Goal: Task Accomplishment & Management: Manage account settings

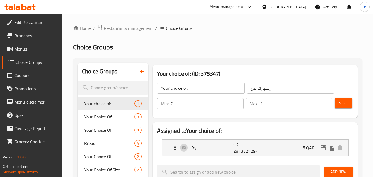
click at [301, 3] on div "Qatar" at bounding box center [283, 6] width 53 height 13
click at [297, 11] on div "Qatar" at bounding box center [283, 6] width 53 height 13
click at [297, 6] on div "Qatar" at bounding box center [288, 7] width 36 height 6
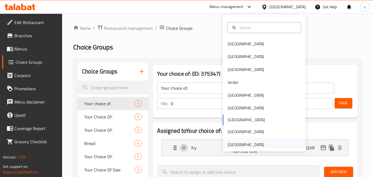
click at [240, 145] on div "[GEOGRAPHIC_DATA]" at bounding box center [246, 145] width 36 height 6
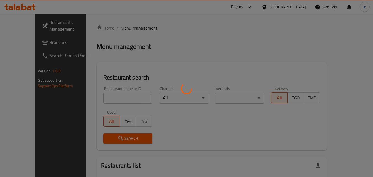
click at [32, 44] on div at bounding box center [186, 88] width 373 height 177
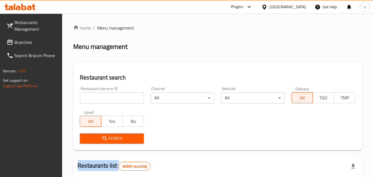
click at [32, 44] on span "Branches" at bounding box center [36, 42] width 44 height 7
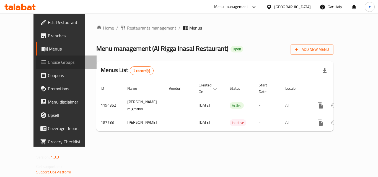
click at [48, 64] on span "Choice Groups" at bounding box center [70, 62] width 44 height 7
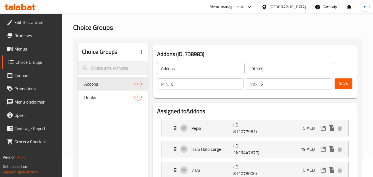
scroll to position [28, 0]
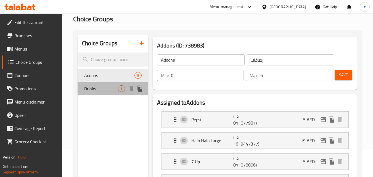
click at [99, 88] on span "Drinks" at bounding box center [101, 88] width 34 height 7
type input "Drinks"
type input "مشروبات"
type input "1"
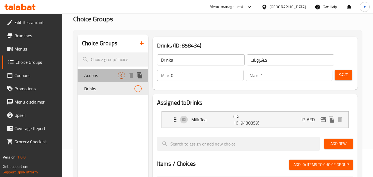
click at [110, 81] on div "Addons 6" at bounding box center [113, 75] width 70 height 13
type input "Addons"
type input "إضافات"
type input "6"
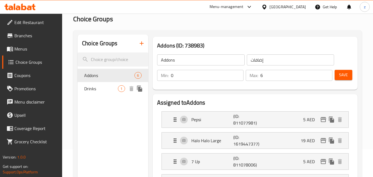
click at [124, 86] on span "1" at bounding box center [121, 88] width 6 height 5
type input "Drinks"
type input "مشروبات"
type input "1"
